Goal: Information Seeking & Learning: Find specific fact

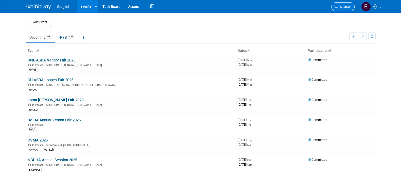
click at [344, 7] on span "Search" at bounding box center [344, 7] width 12 height 4
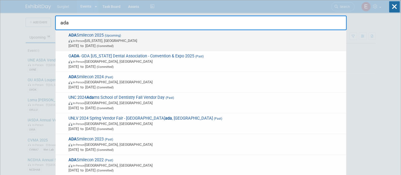
type input "ada"
click at [229, 35] on span "[PERSON_NAME] 2025 (Upcoming) In-Person [US_STATE], [GEOGRAPHIC_DATA] [DATE] to…" at bounding box center [205, 40] width 277 height 15
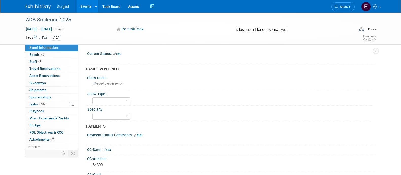
select select "No"
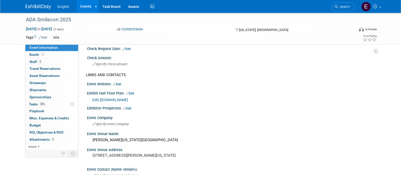
scroll to position [140, 0]
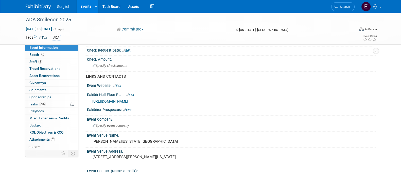
click at [128, 101] on span "https://smithbucklin.expocad.com/Events/25ada/index.html" at bounding box center [110, 101] width 36 height 4
